Goal: Check status: Check status

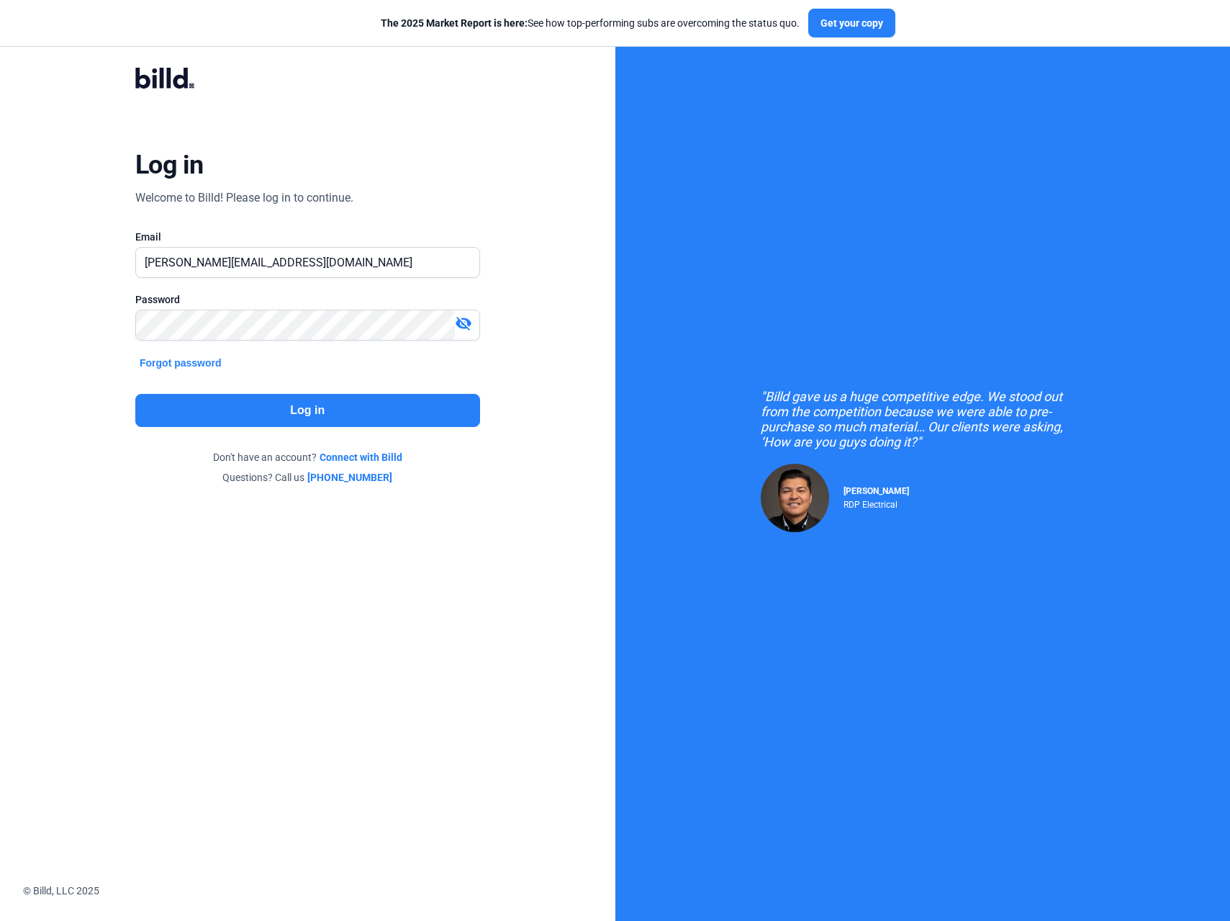
drag, startPoint x: 0, startPoint y: 0, endPoint x: 259, endPoint y: 413, distance: 487.8
click at [259, 413] on button "Log in" at bounding box center [307, 410] width 345 height 33
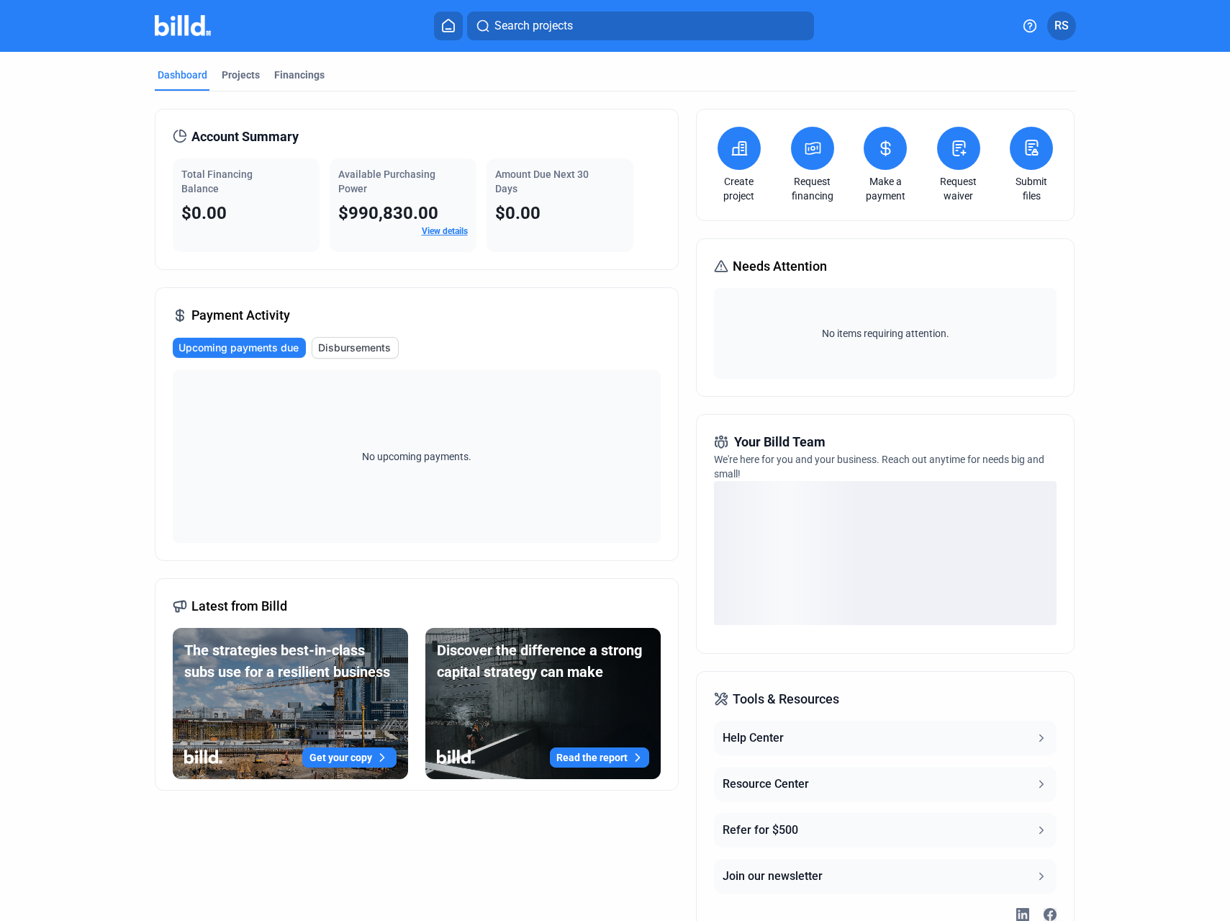
click at [299, 66] on mat-tab-group "Dashboard Projects Financings Account Summary Total Financing Balance $0.00 Ava…" at bounding box center [616, 505] width 922 height 907
click at [305, 77] on div "Financings" at bounding box center [299, 75] width 50 height 14
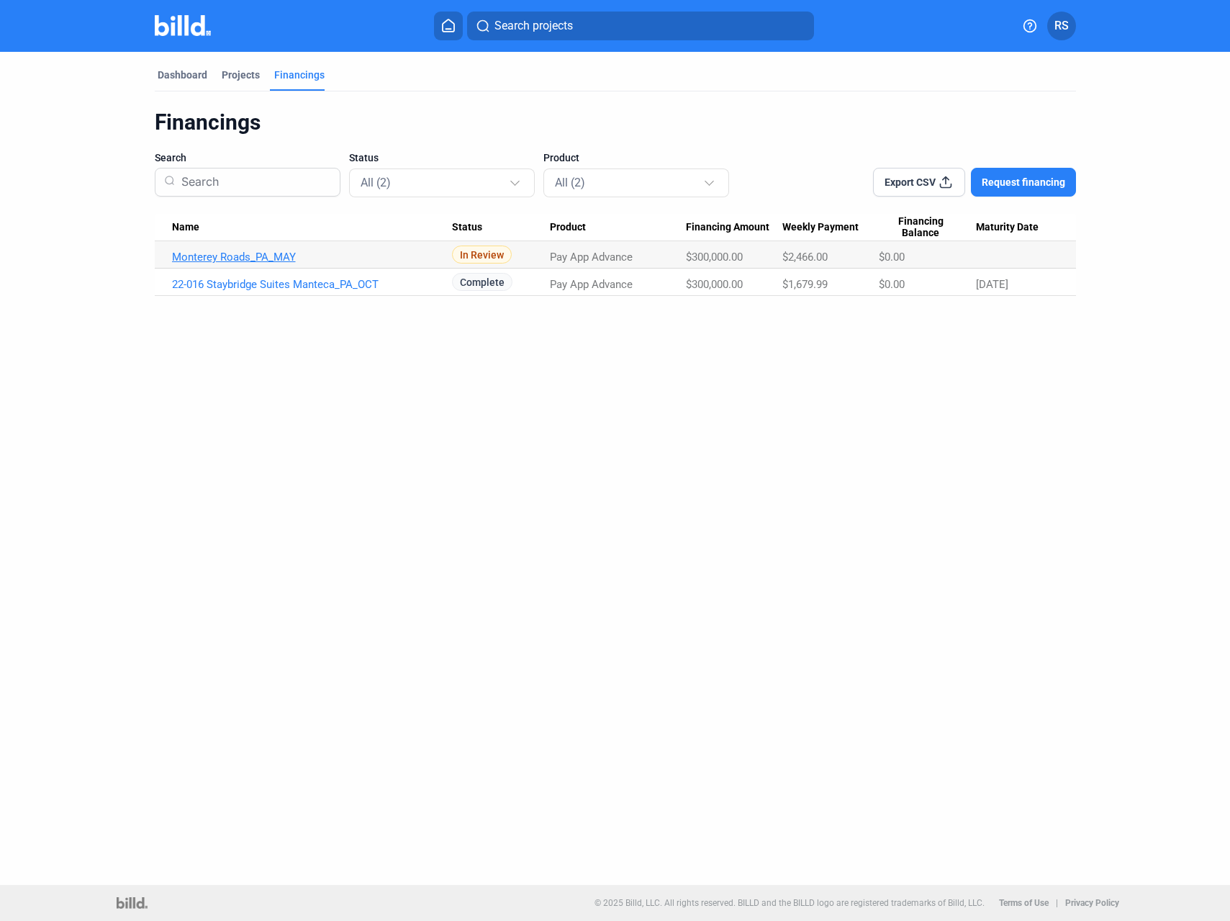
click at [239, 253] on link "Monterey Roads_PA_MAY" at bounding box center [312, 257] width 281 height 13
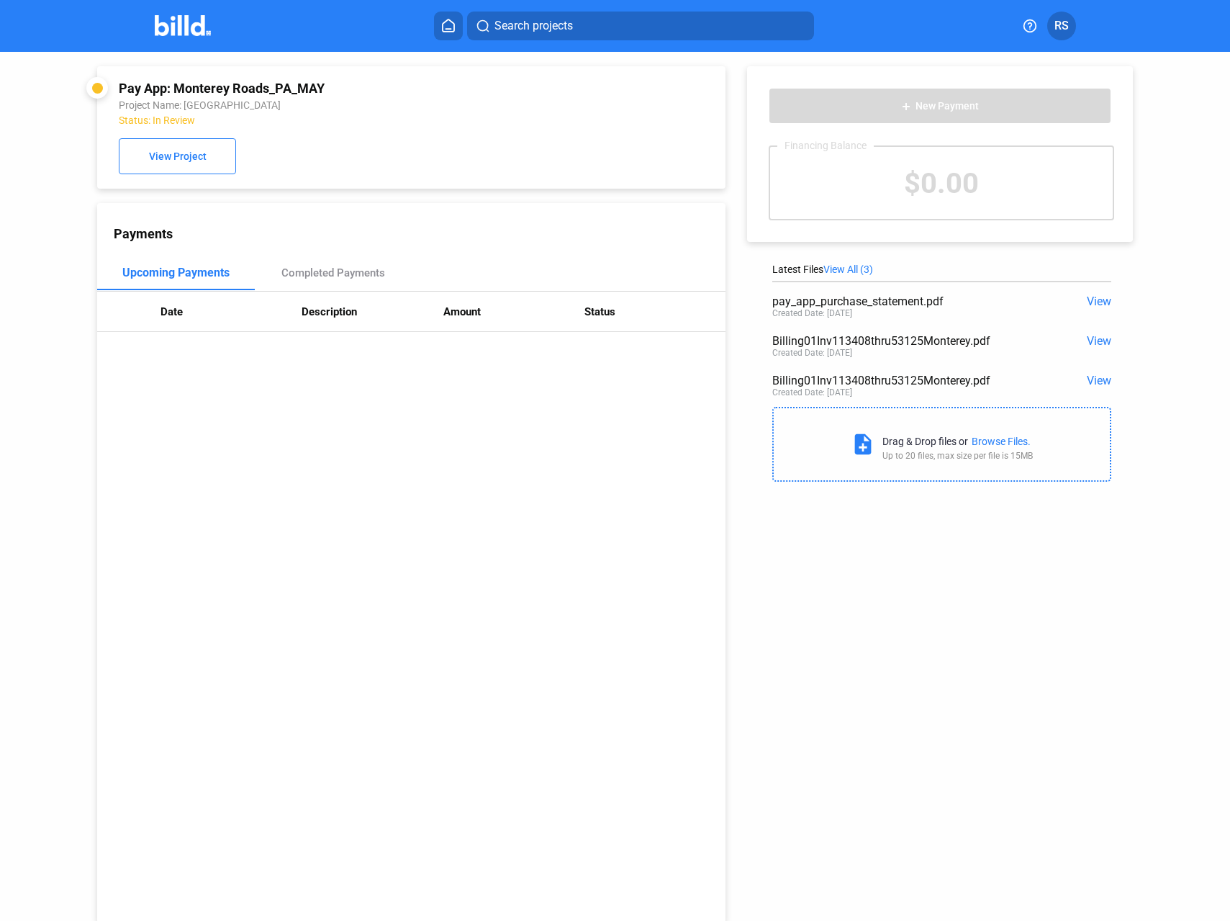
click at [168, 22] on img at bounding box center [183, 25] width 57 height 21
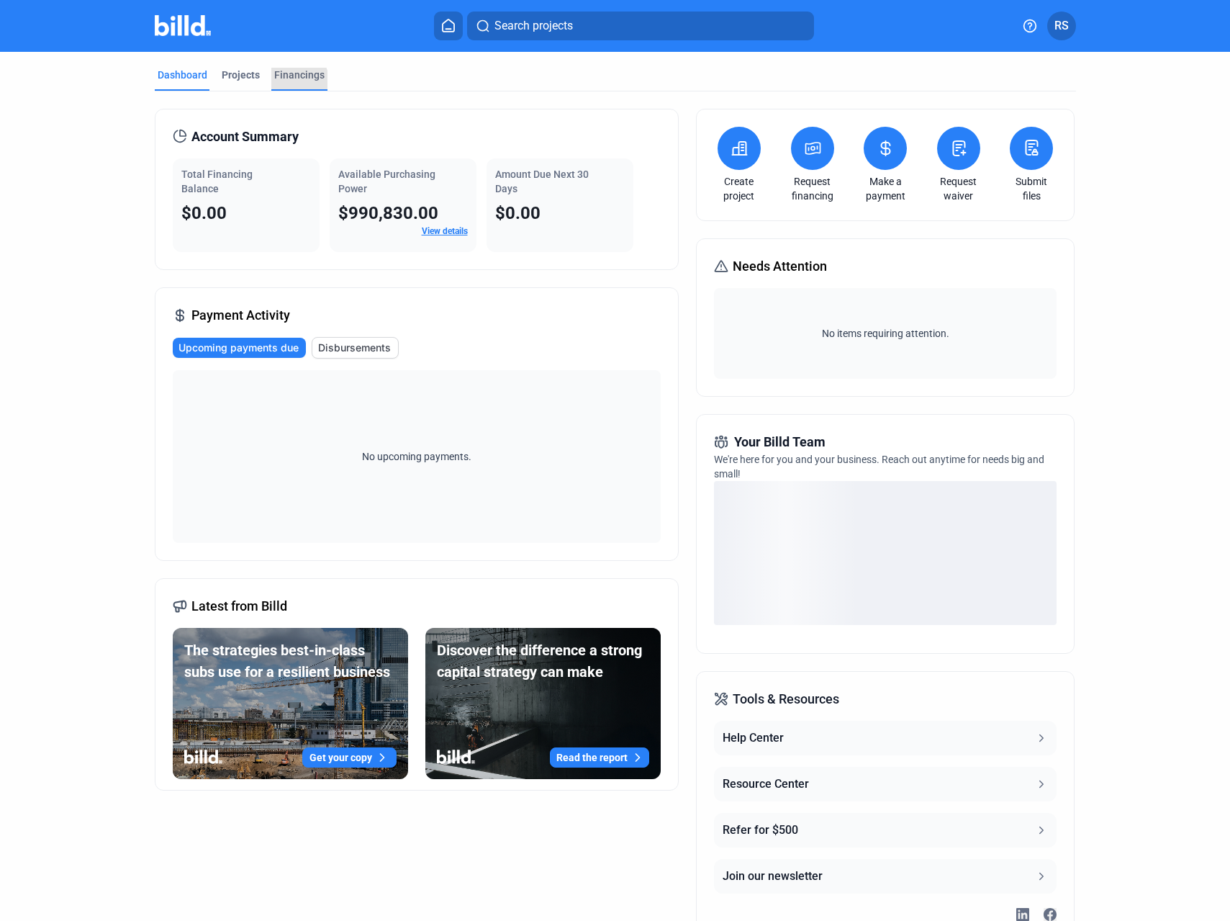
click at [289, 81] on div "Financings" at bounding box center [299, 75] width 50 height 14
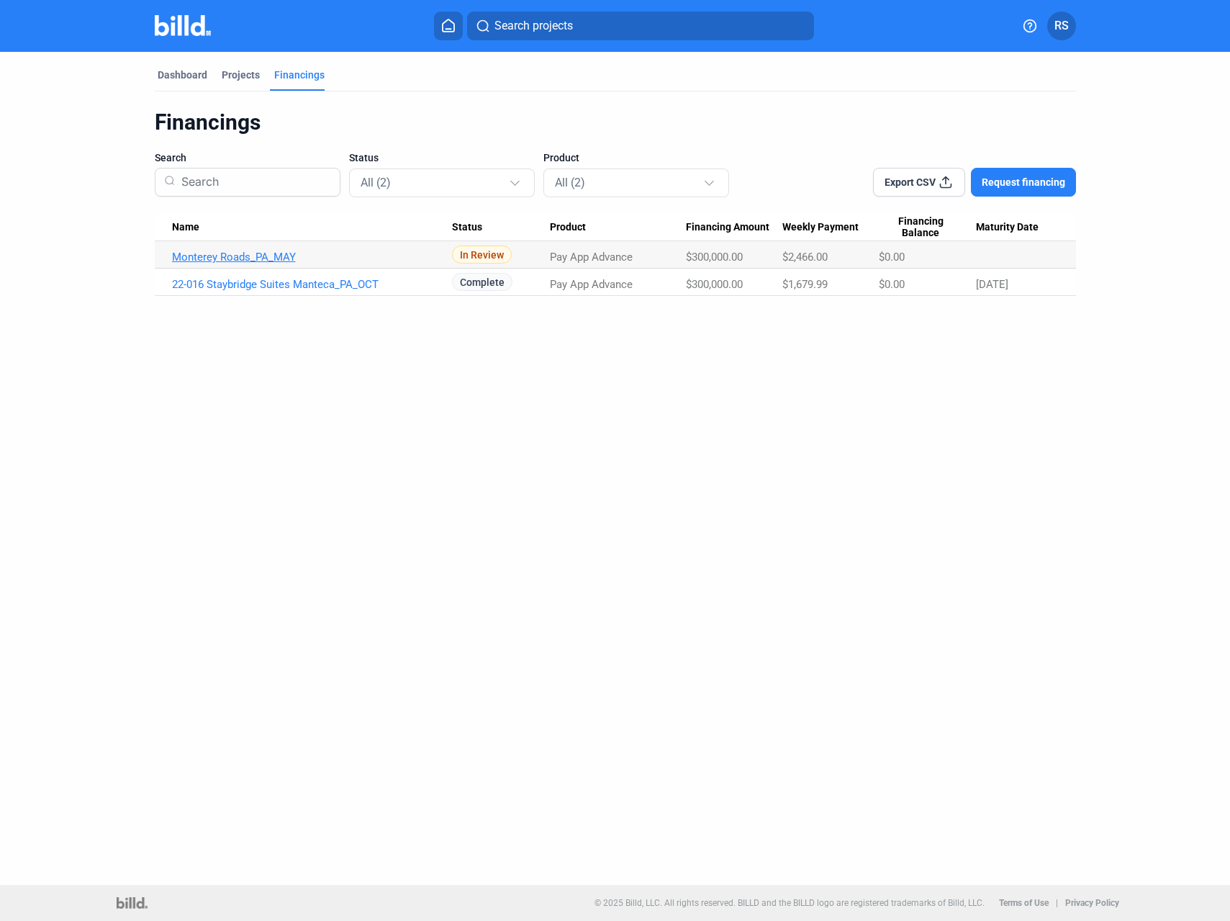
click at [265, 258] on link "Monterey Roads_PA_MAY" at bounding box center [312, 257] width 281 height 13
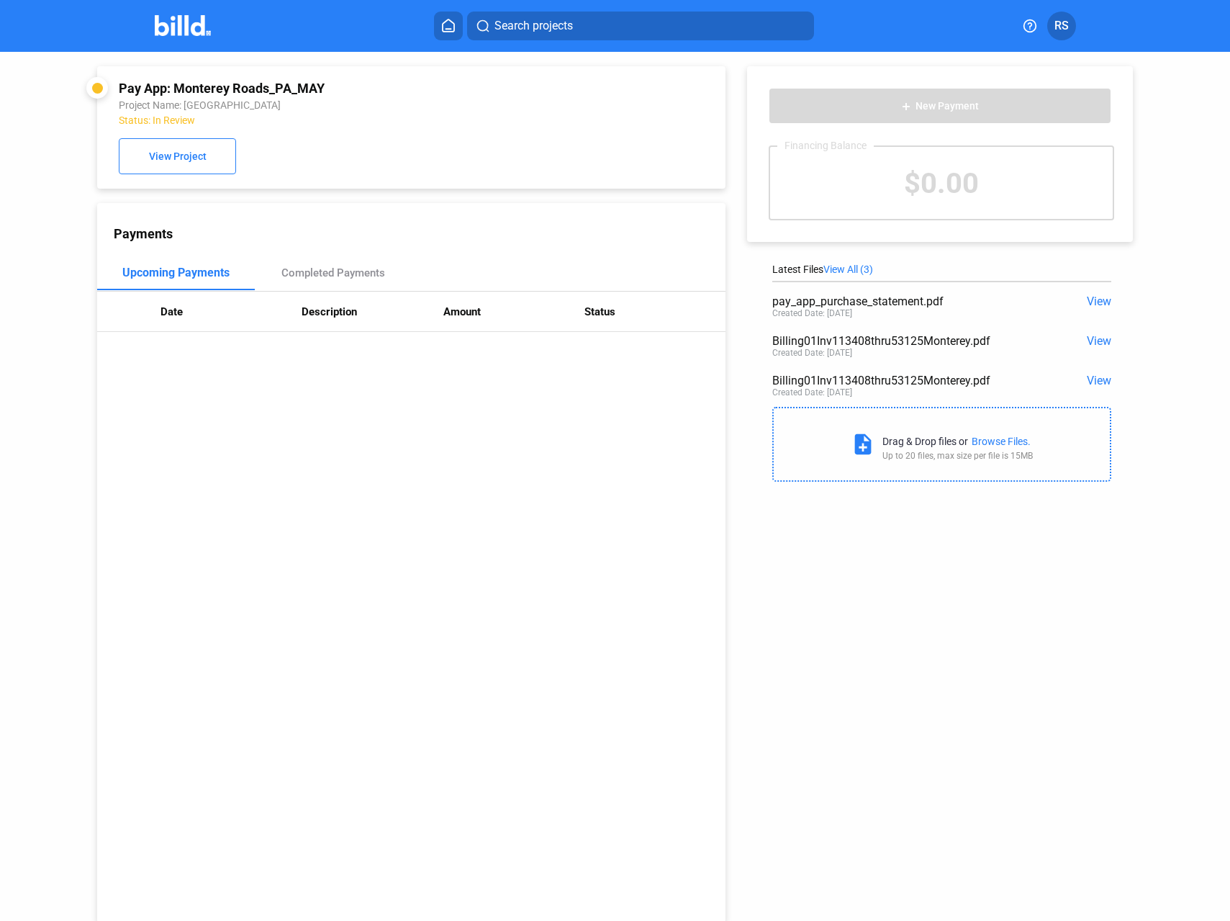
drag, startPoint x: 471, startPoint y: 467, endPoint x: 468, endPoint y: 451, distance: 16.1
click at [471, 466] on div "Payments Upcoming Payments Completed Payments Date Description Amount Status" at bounding box center [411, 562] width 629 height 719
